Goal: Task Accomplishment & Management: Manage account settings

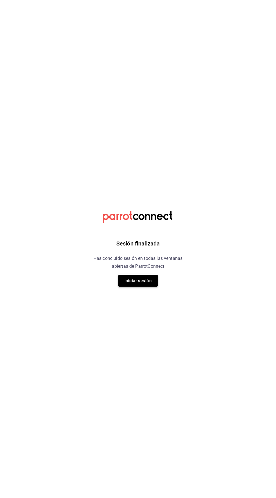
click at [155, 284] on button "Iniciar sesión" at bounding box center [137, 281] width 39 height 12
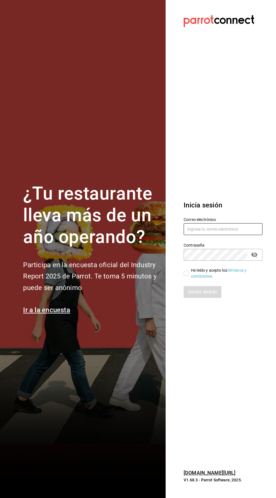
click at [221, 235] on input "text" at bounding box center [223, 229] width 79 height 12
type input "Fnfuhfel@gmail.com"
click at [186, 276] on input "He leído y acepto los Términos y condiciones." at bounding box center [186, 273] width 5 height 5
checkbox input "true"
click at [213, 298] on button "Iniciar sesión" at bounding box center [203, 292] width 38 height 12
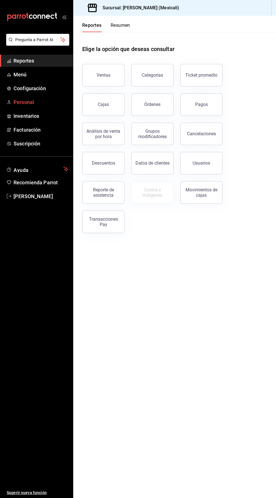
click at [19, 99] on span "Personal" at bounding box center [41, 102] width 55 height 8
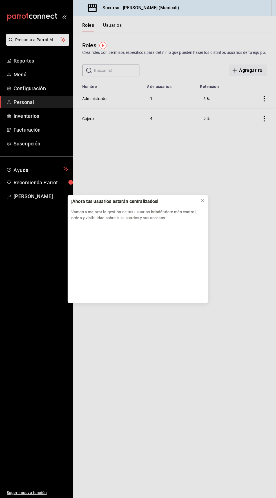
click at [90, 127] on div "¡Ahora tus usuarios estarán centralizados! Vamos a mejorar la gestión de tus us…" at bounding box center [138, 249] width 276 height 498
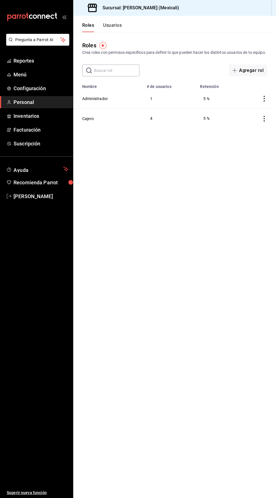
click at [203, 199] on main "Roles Crea roles con permisos específicos para definir lo que pueden hacer los …" at bounding box center [174, 265] width 203 height 466
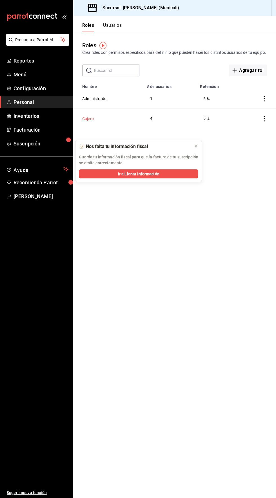
click at [89, 122] on button "Cajero" at bounding box center [88, 119] width 12 height 6
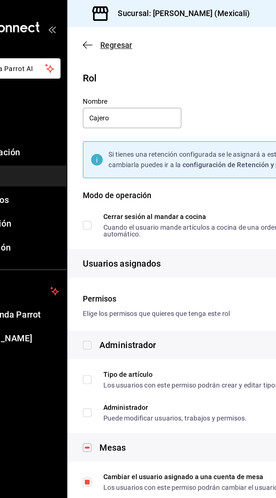
click at [83, 24] on icon "button" at bounding box center [85, 26] width 6 height 5
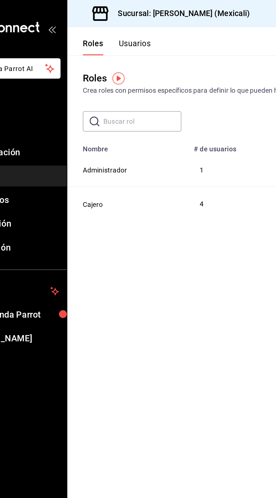
click at [112, 26] on button "Usuarios" at bounding box center [112, 28] width 19 height 10
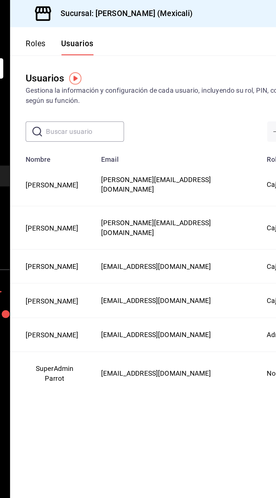
click at [92, 152] on button "[PERSON_NAME]" at bounding box center [97, 155] width 31 height 6
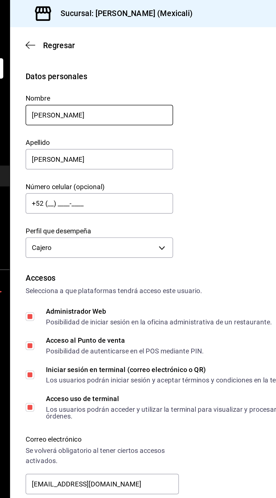
click at [101, 66] on input "[PERSON_NAME]" at bounding box center [125, 67] width 86 height 12
type input "D"
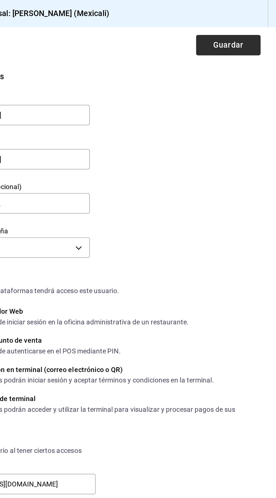
type input "[PERSON_NAME]"
click at [242, 28] on button "Guardar" at bounding box center [249, 26] width 38 height 12
